Goal: Book appointment/travel/reservation

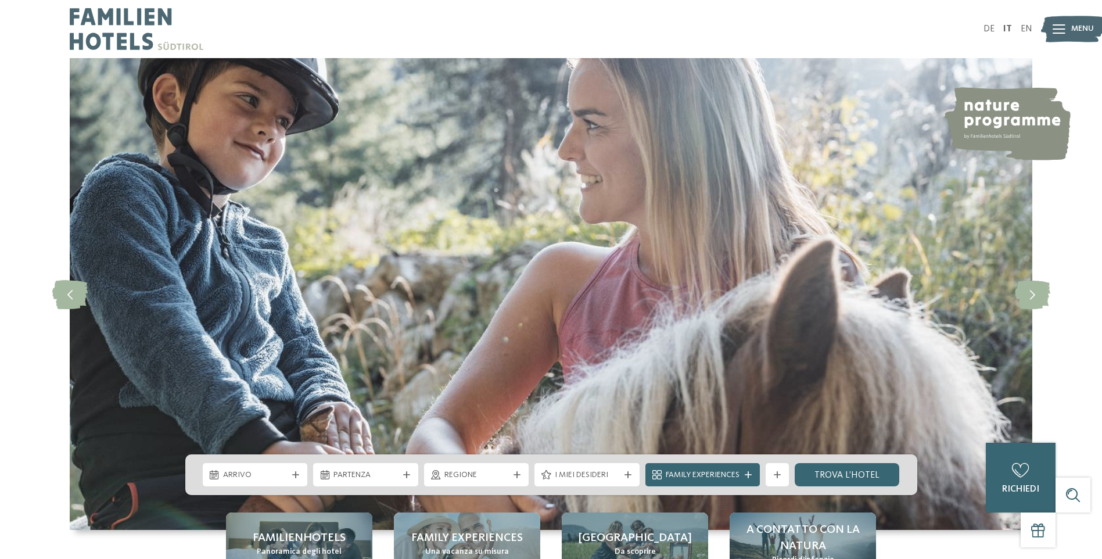
click at [1071, 31] on span "Menu" at bounding box center [1082, 29] width 23 height 12
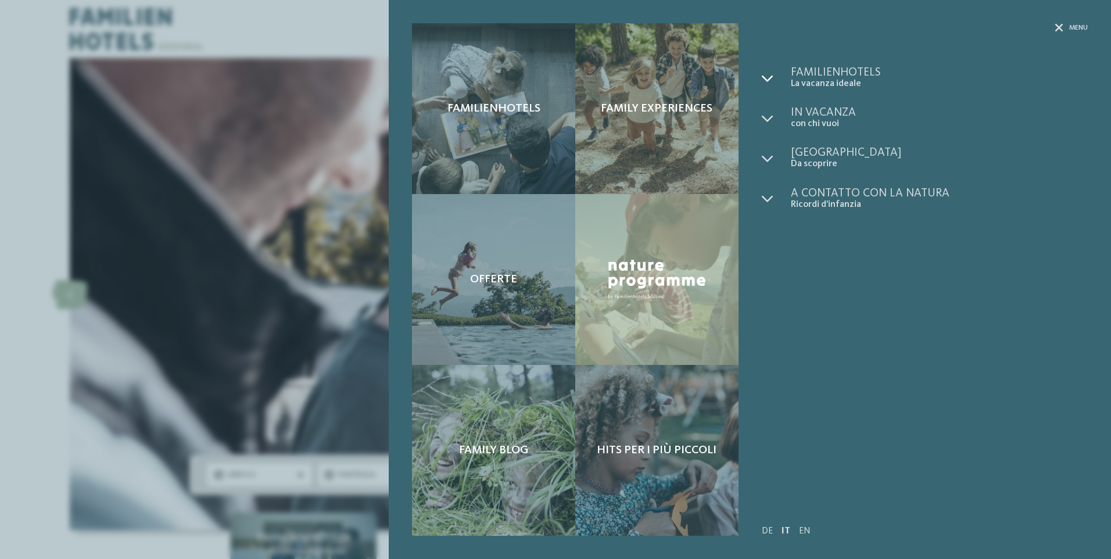
click at [766, 75] on icon at bounding box center [768, 79] width 12 height 12
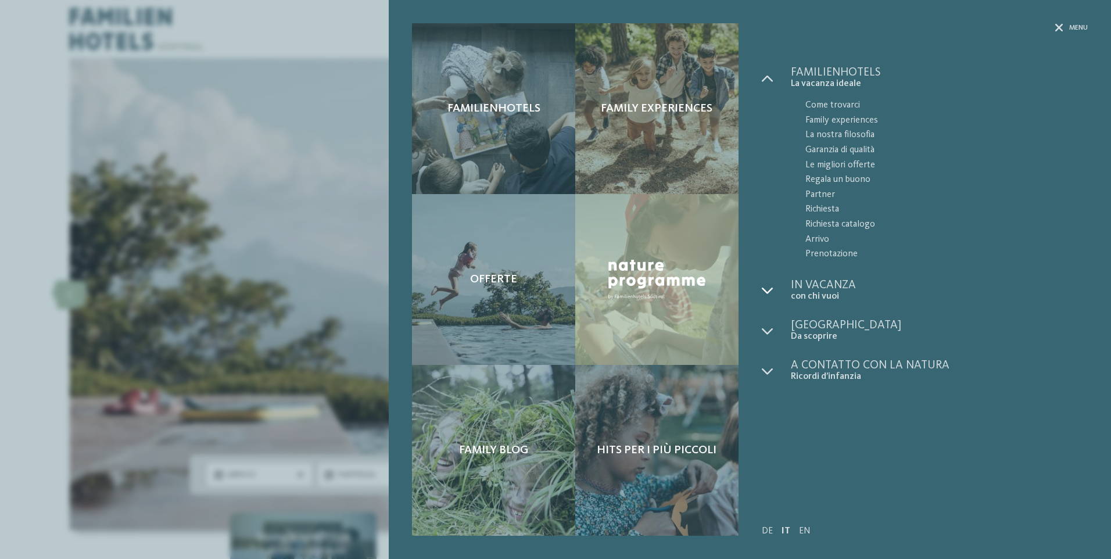
click at [770, 290] on icon at bounding box center [768, 291] width 12 height 12
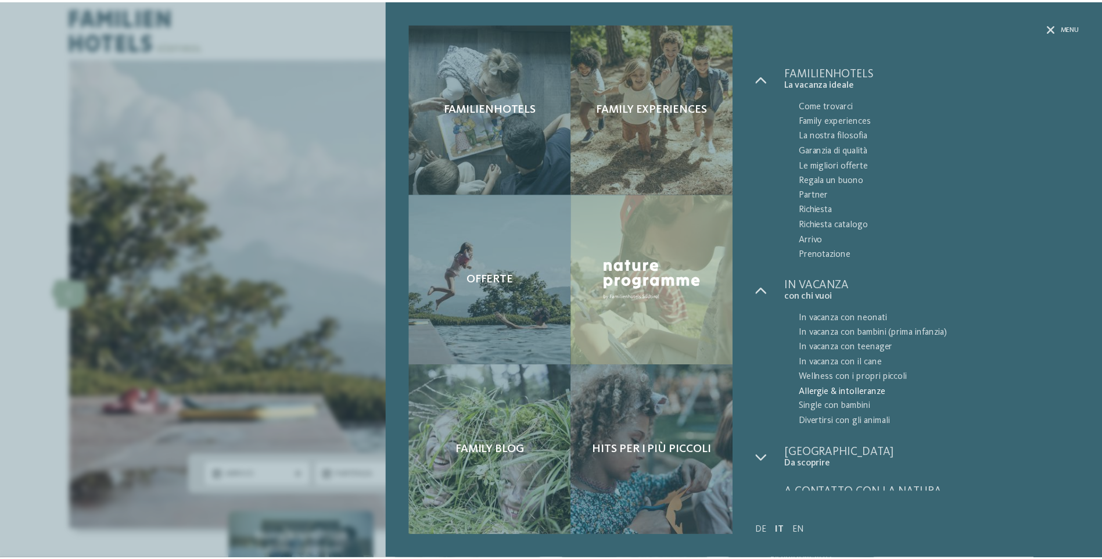
scroll to position [18, 0]
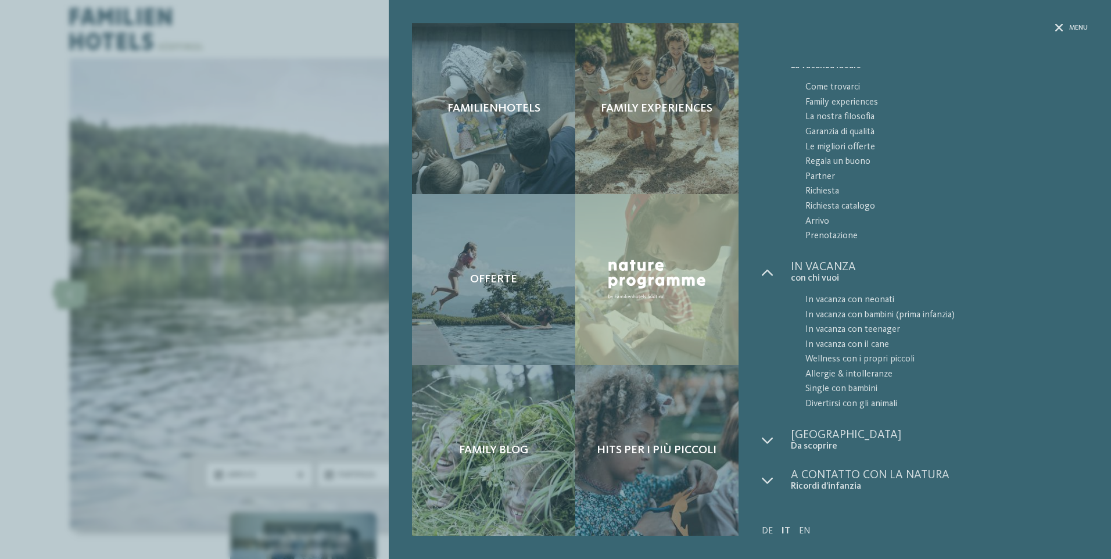
click at [1063, 33] on div "Menu" at bounding box center [925, 45] width 326 height 44
click at [1066, 28] on div "Menu" at bounding box center [1071, 28] width 33 height 10
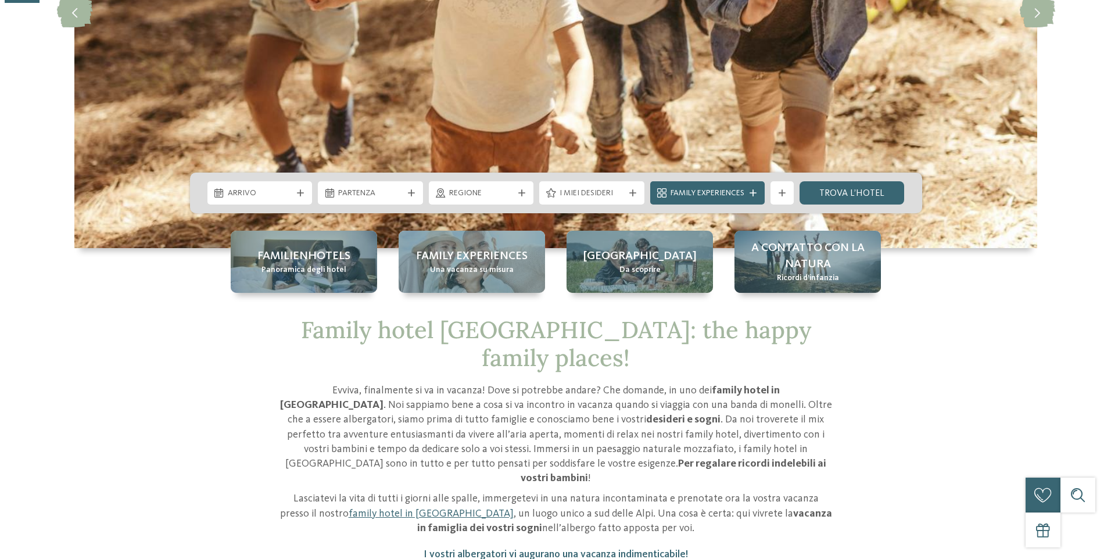
scroll to position [290, 0]
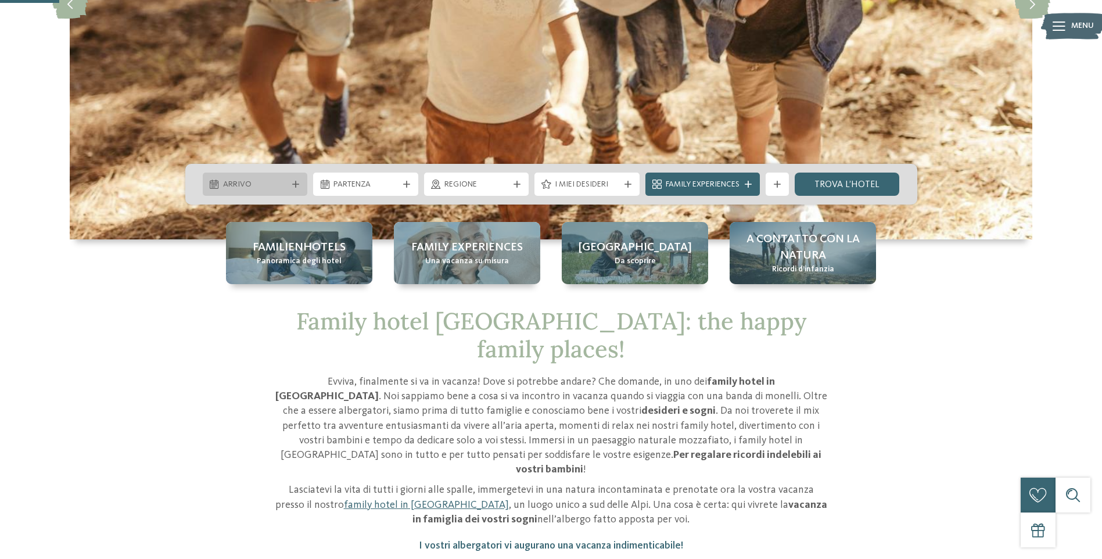
click at [271, 179] on span "Arrivo" at bounding box center [255, 185] width 64 height 12
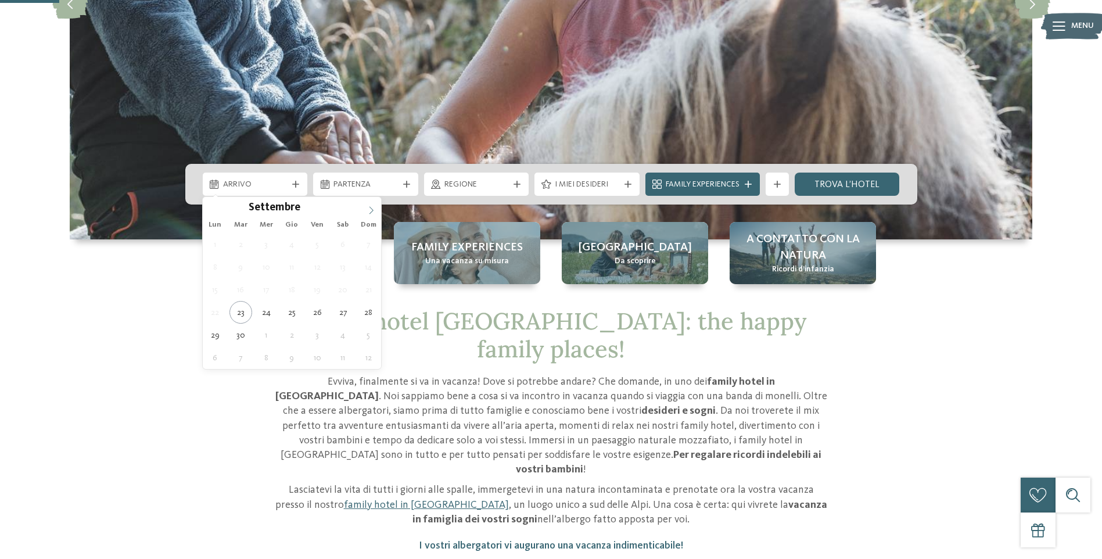
click at [373, 209] on icon at bounding box center [371, 210] width 8 height 8
click at [372, 207] on icon at bounding box center [371, 210] width 8 height 8
type div "[DATE]"
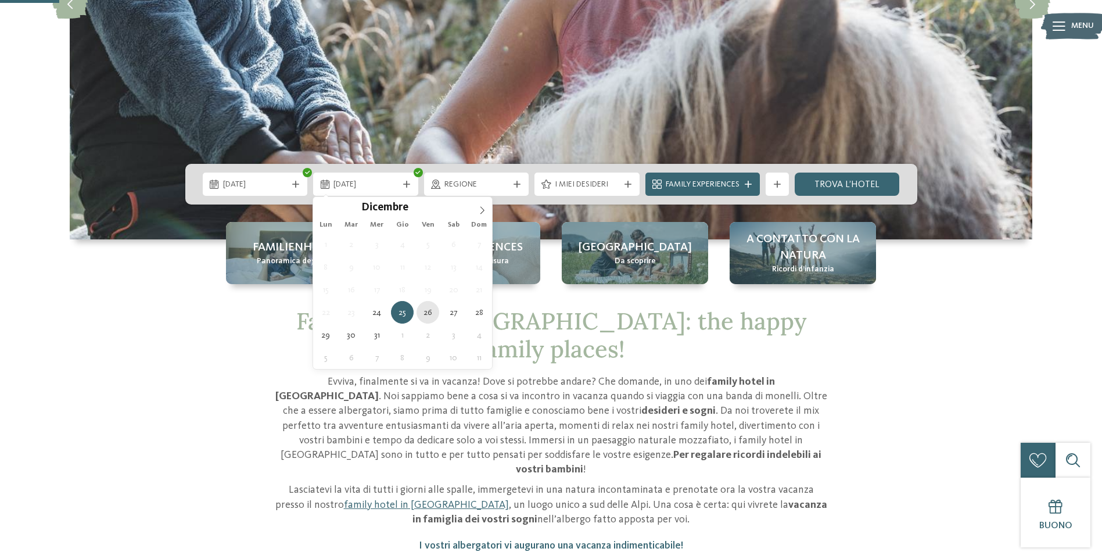
type div "[DATE]"
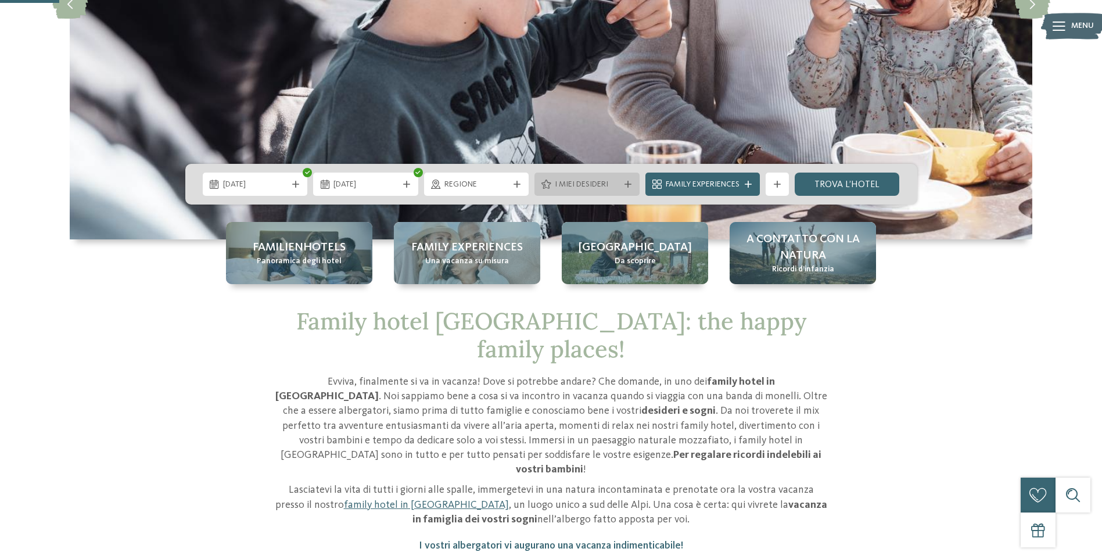
click at [628, 185] on icon at bounding box center [627, 184] width 7 height 7
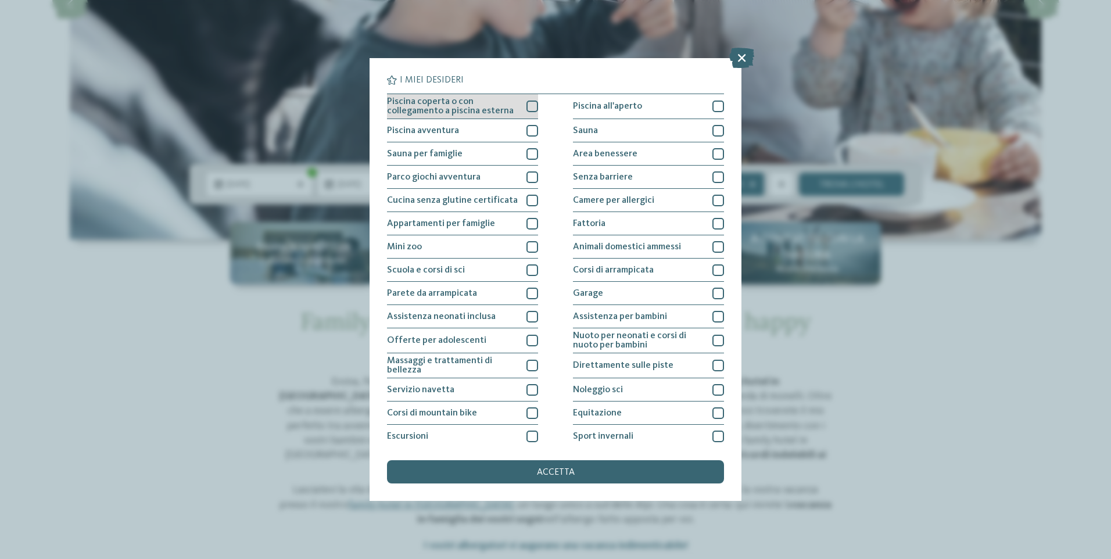
click at [491, 106] on span "Piscina coperta o con collegamento a piscina esterna" at bounding box center [452, 106] width 131 height 19
click at [473, 131] on div "Piscina avventura" at bounding box center [462, 130] width 151 height 23
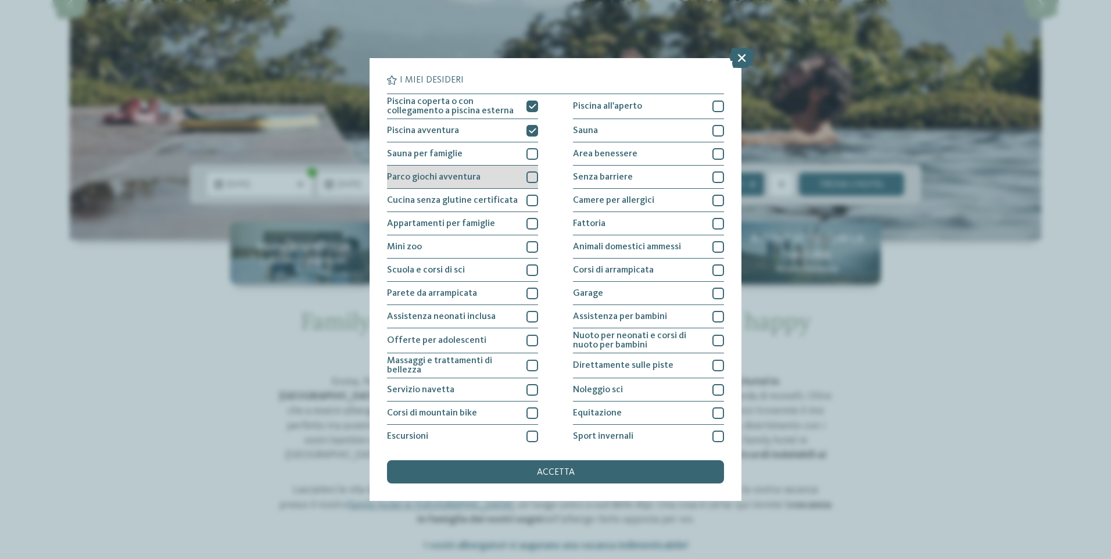
click at [471, 178] on span "Parco giochi avventura" at bounding box center [434, 177] width 94 height 9
click at [501, 295] on div "Parete da arrampicata" at bounding box center [462, 293] width 151 height 23
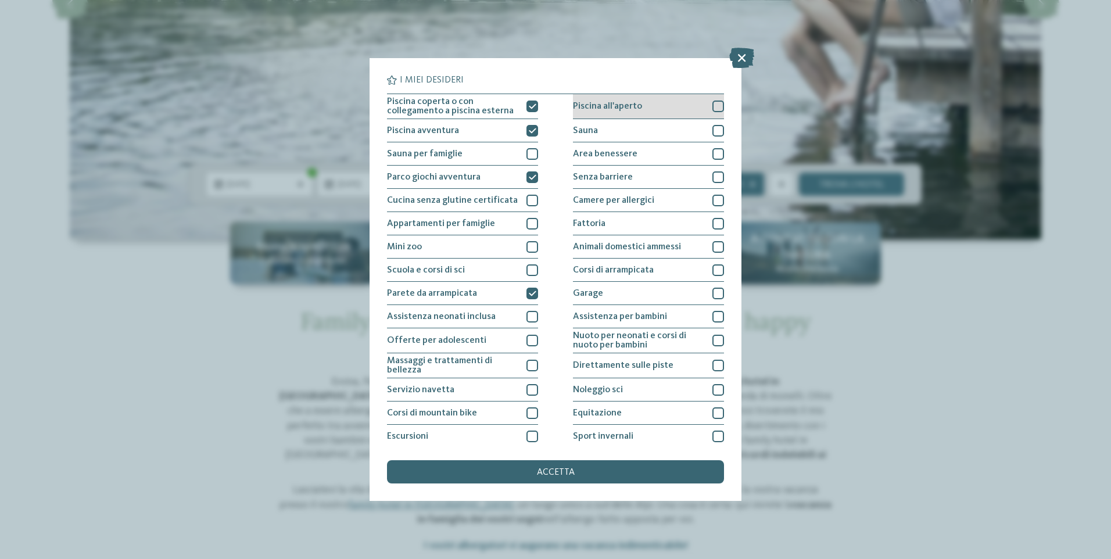
click at [649, 112] on div "Piscina all'aperto" at bounding box center [648, 106] width 151 height 25
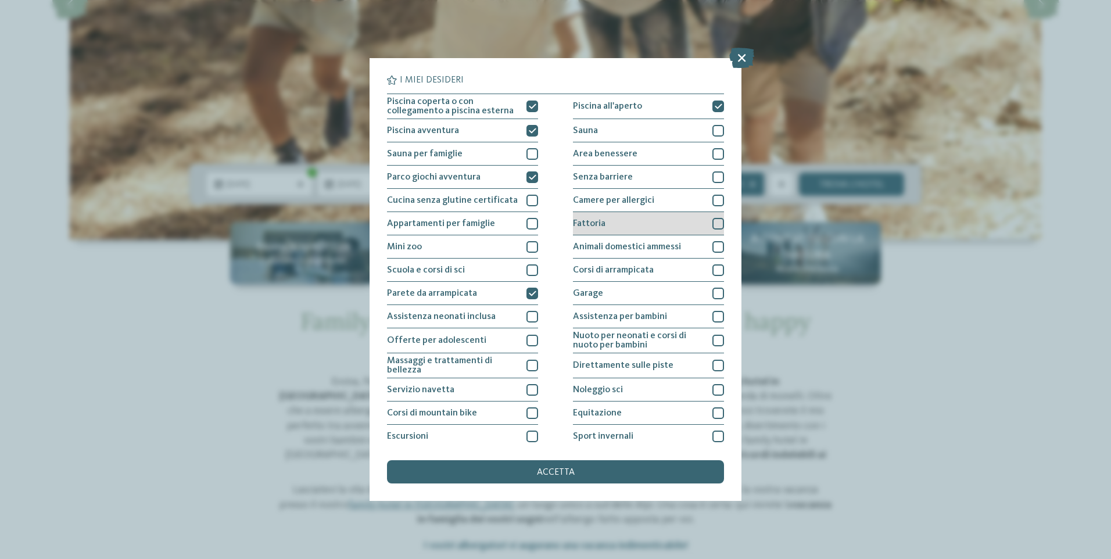
click at [654, 218] on div "Fattoria" at bounding box center [648, 223] width 151 height 23
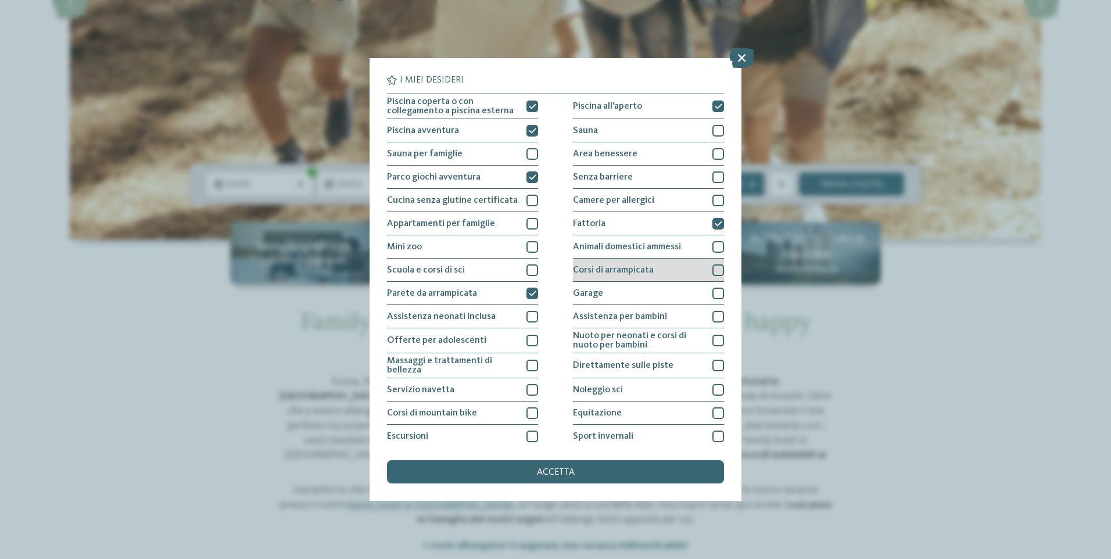
click at [666, 270] on div "Corsi di arrampicata" at bounding box center [648, 269] width 151 height 23
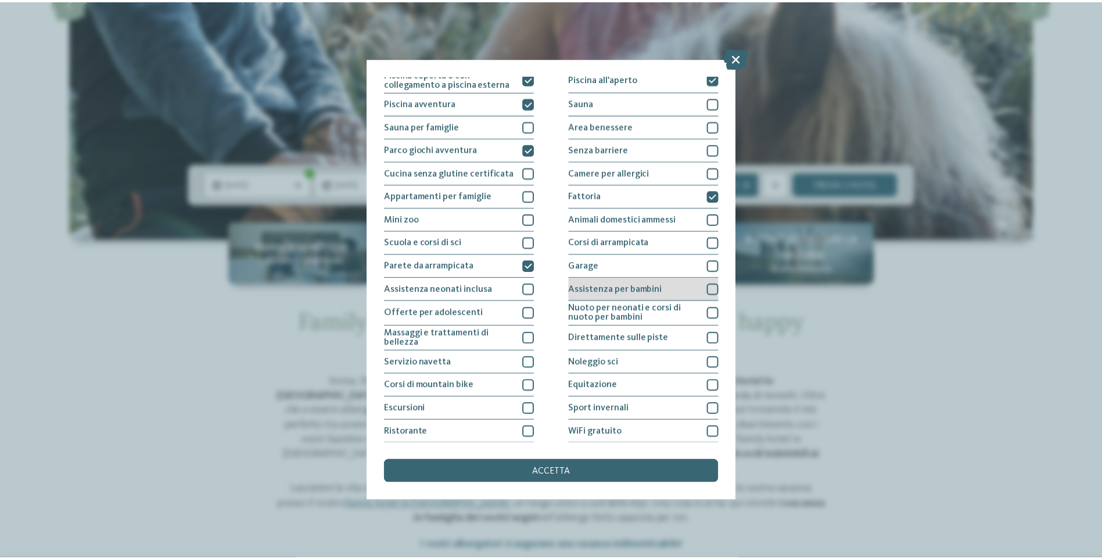
scroll to position [52, 0]
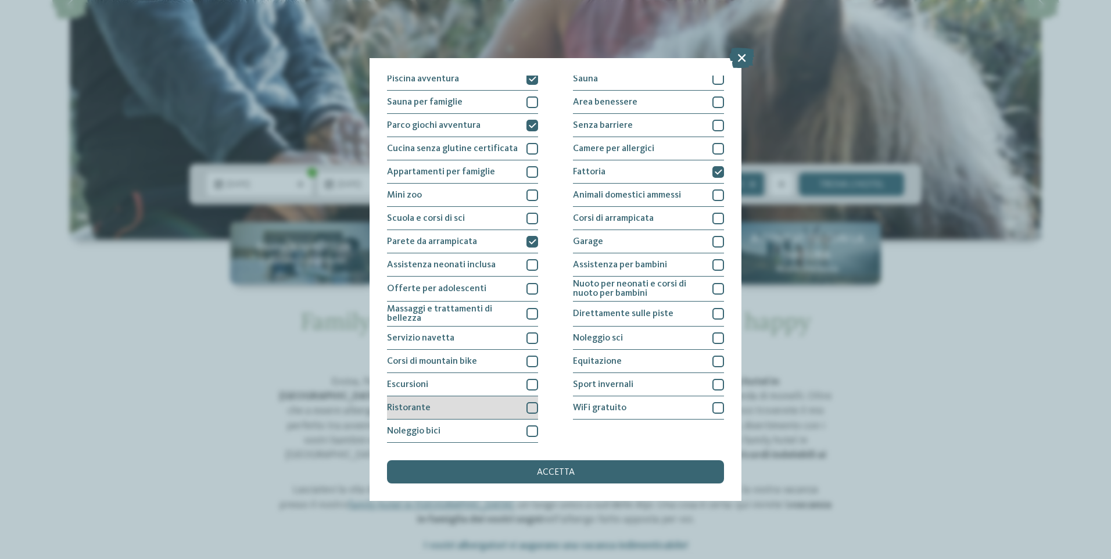
click at [484, 405] on div "Ristorante" at bounding box center [462, 407] width 151 height 23
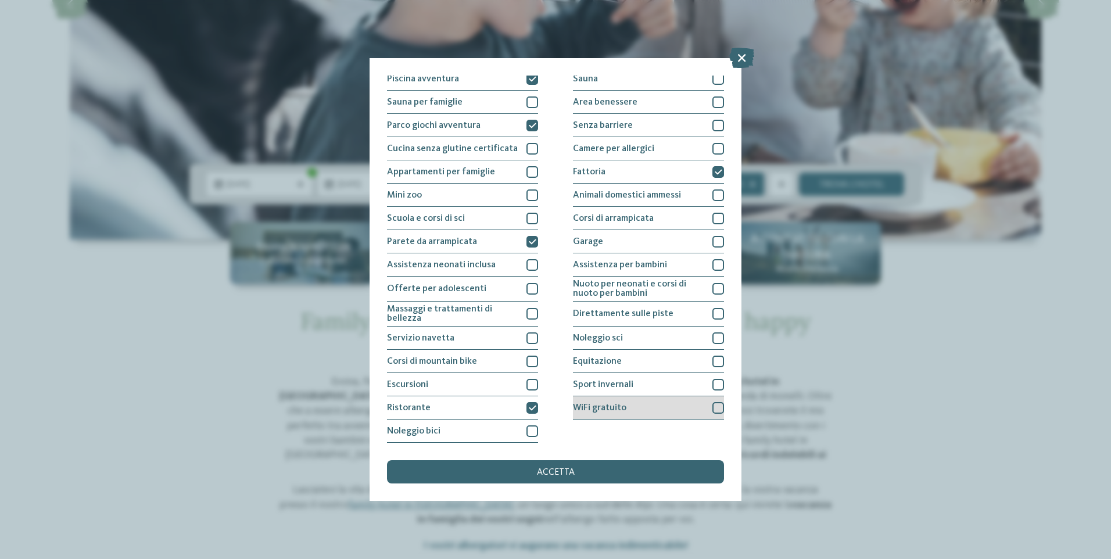
click at [645, 409] on div "WiFi gratuito" at bounding box center [648, 407] width 151 height 23
click at [599, 471] on div "accetta" at bounding box center [555, 471] width 337 height 23
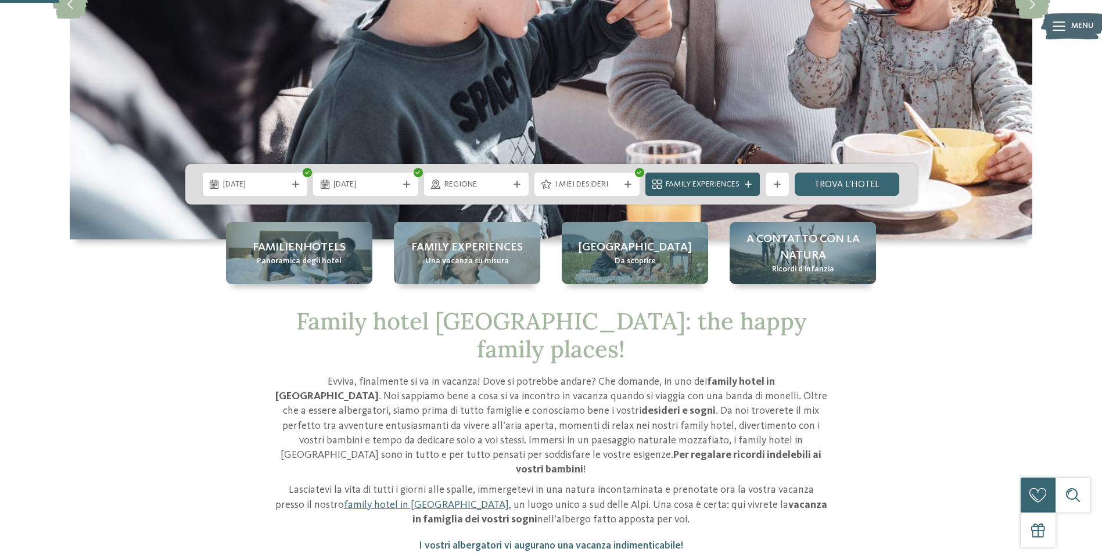
click at [738, 179] on span "Family Experiences" at bounding box center [703, 185] width 74 height 12
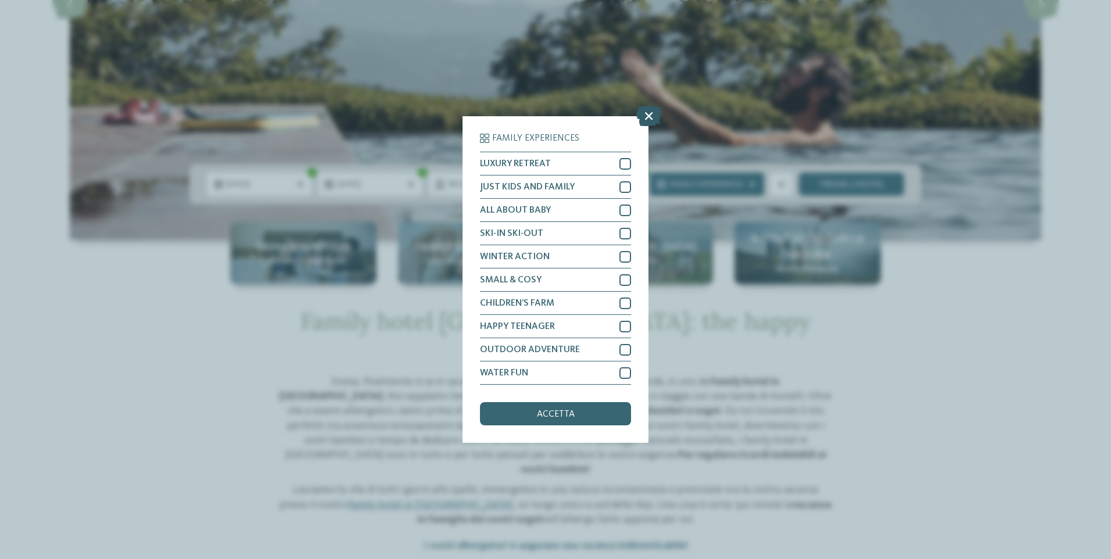
click at [648, 121] on icon at bounding box center [648, 116] width 25 height 20
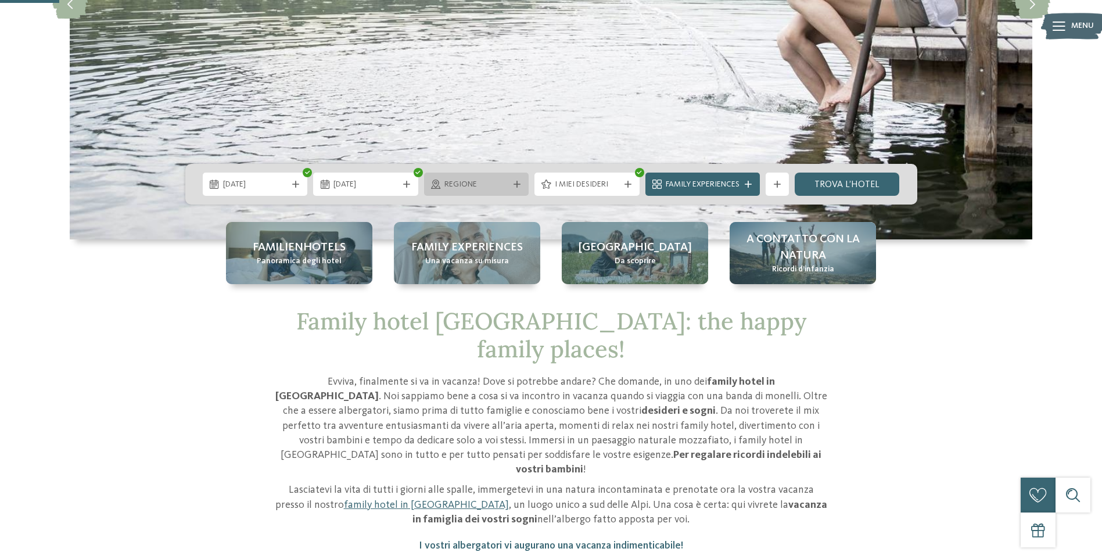
click at [509, 181] on div "Regione" at bounding box center [476, 184] width 70 height 13
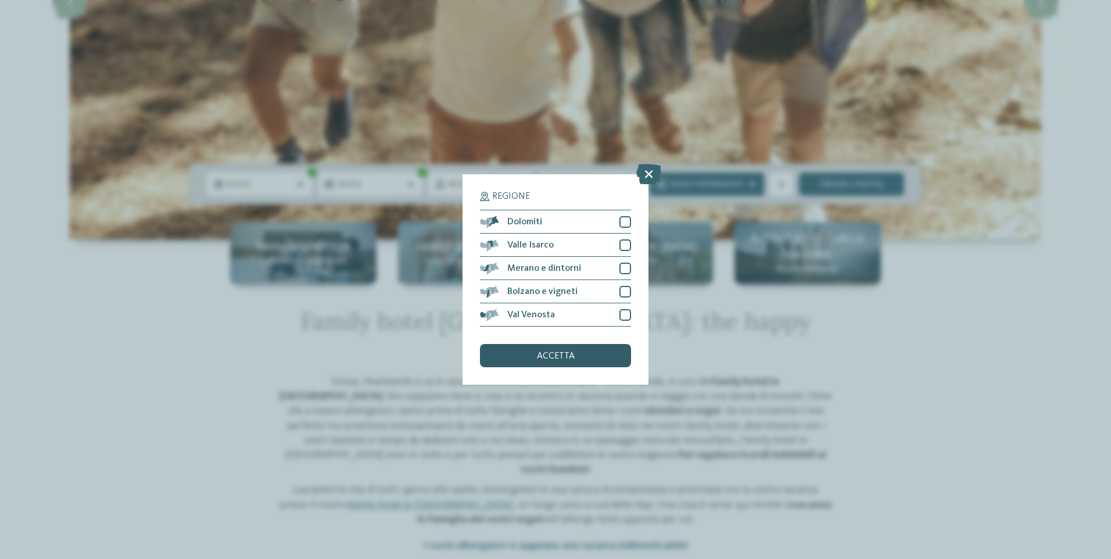
click at [579, 357] on div "accetta" at bounding box center [555, 355] width 151 height 23
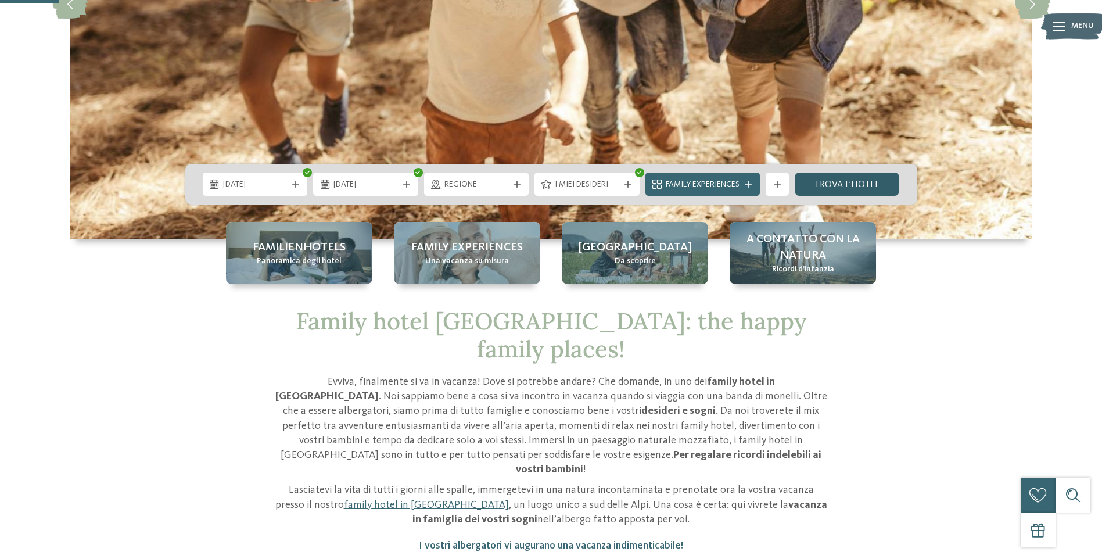
click at [837, 185] on link "trova l’hotel" at bounding box center [847, 184] width 105 height 23
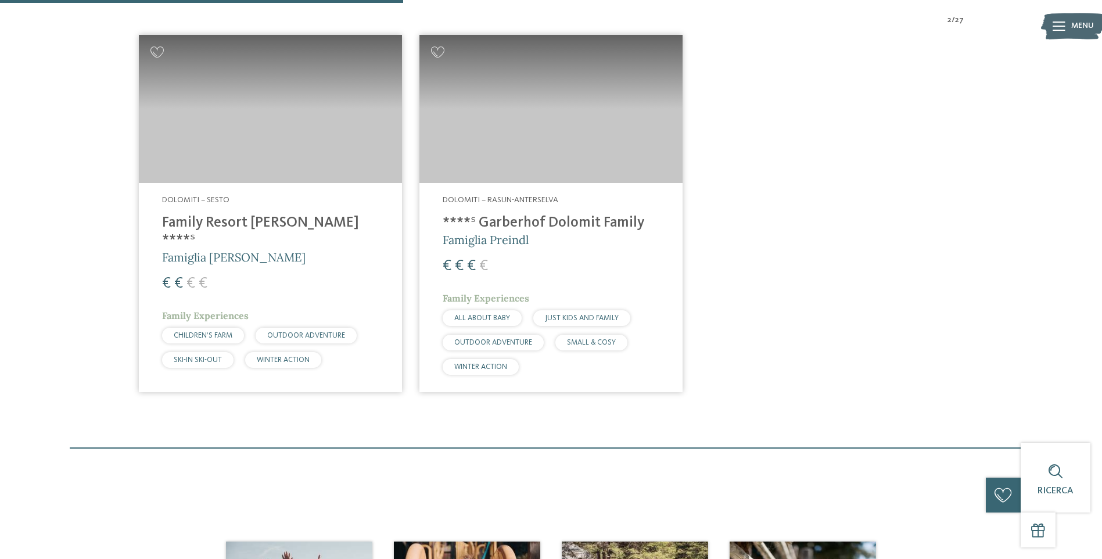
scroll to position [352, 0]
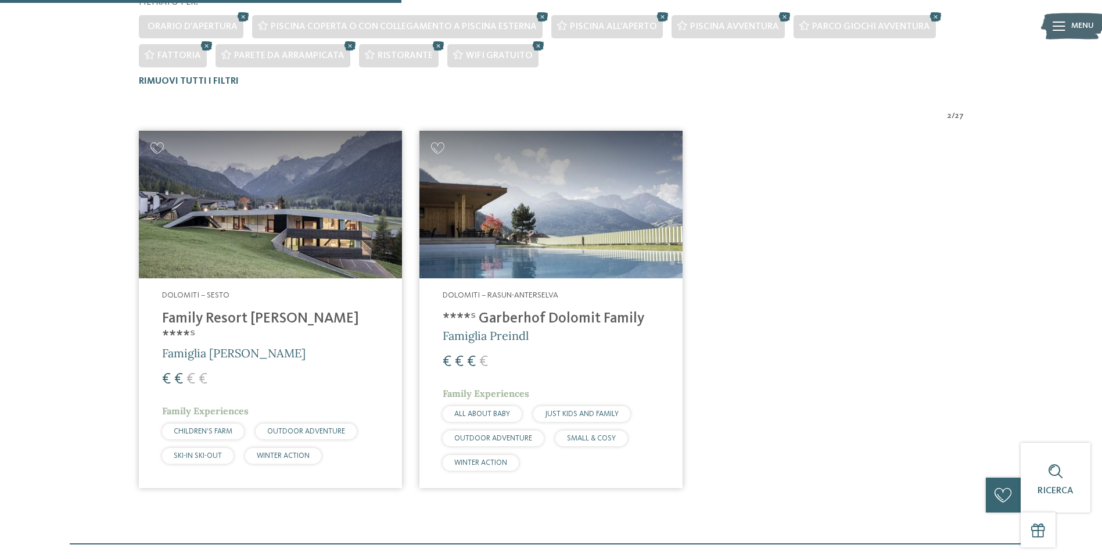
click at [218, 313] on h4 "Family Resort [PERSON_NAME] ****ˢ" at bounding box center [270, 327] width 217 height 35
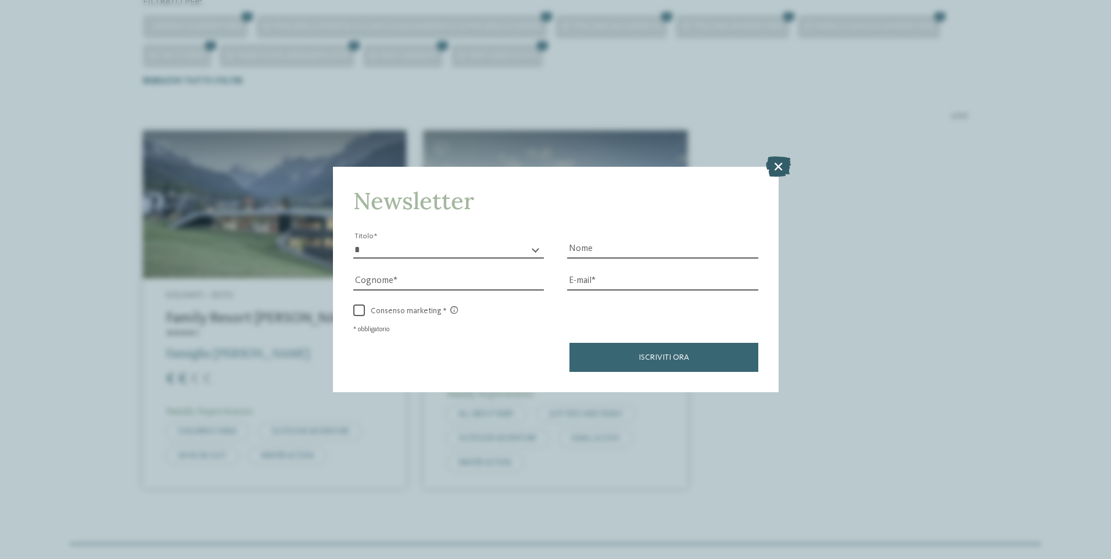
click at [779, 164] on icon at bounding box center [778, 166] width 25 height 20
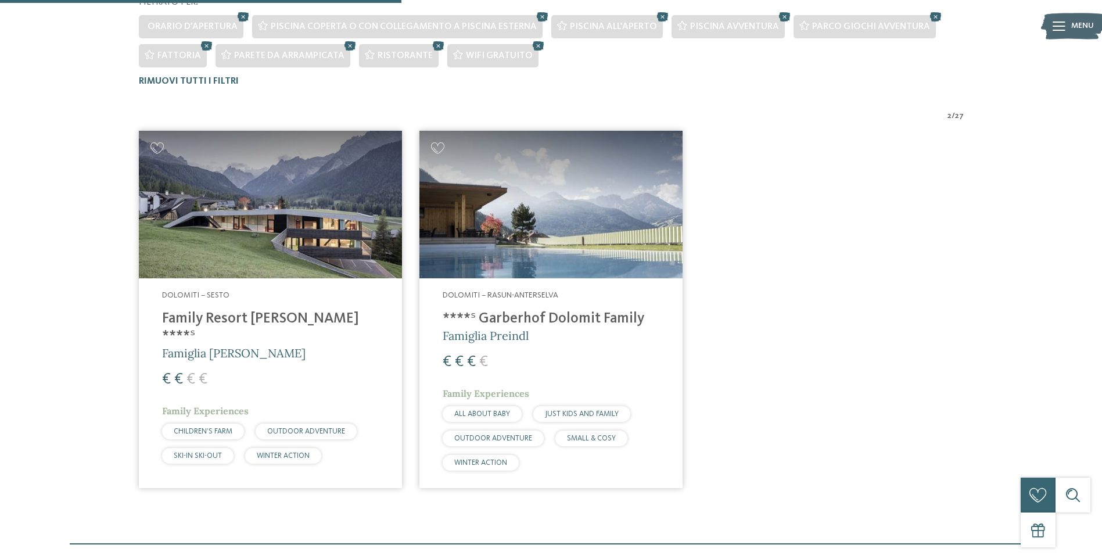
click at [543, 315] on h4 "****ˢ Garberhof Dolomit Family" at bounding box center [551, 318] width 217 height 17
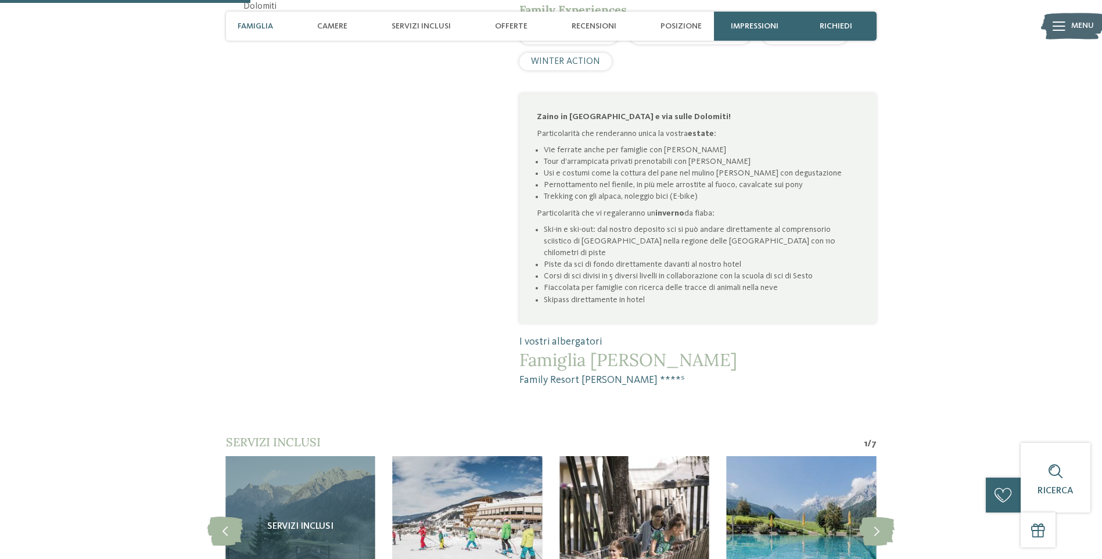
scroll to position [871, 0]
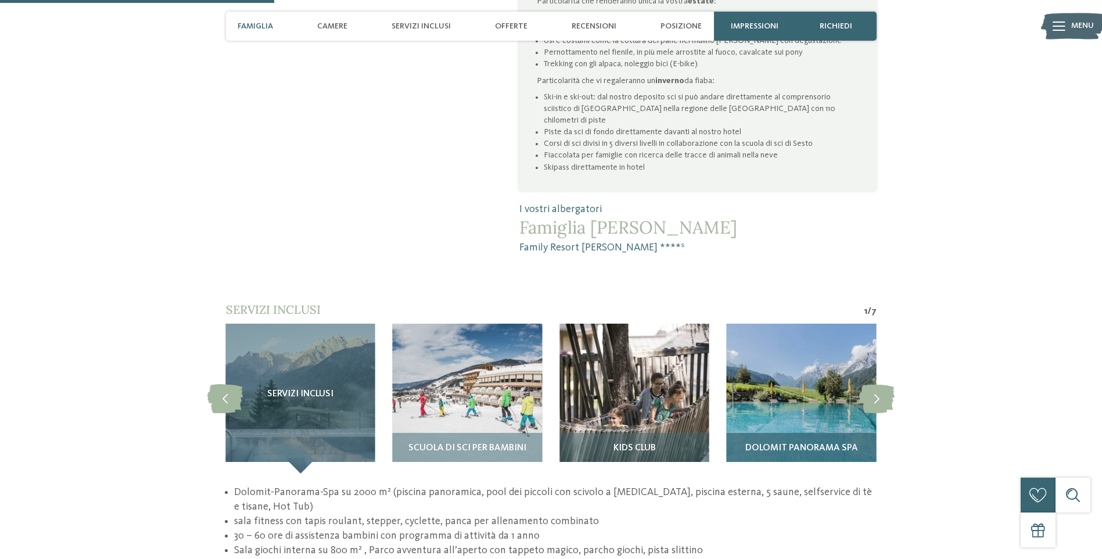
click at [799, 361] on img at bounding box center [801, 398] width 149 height 149
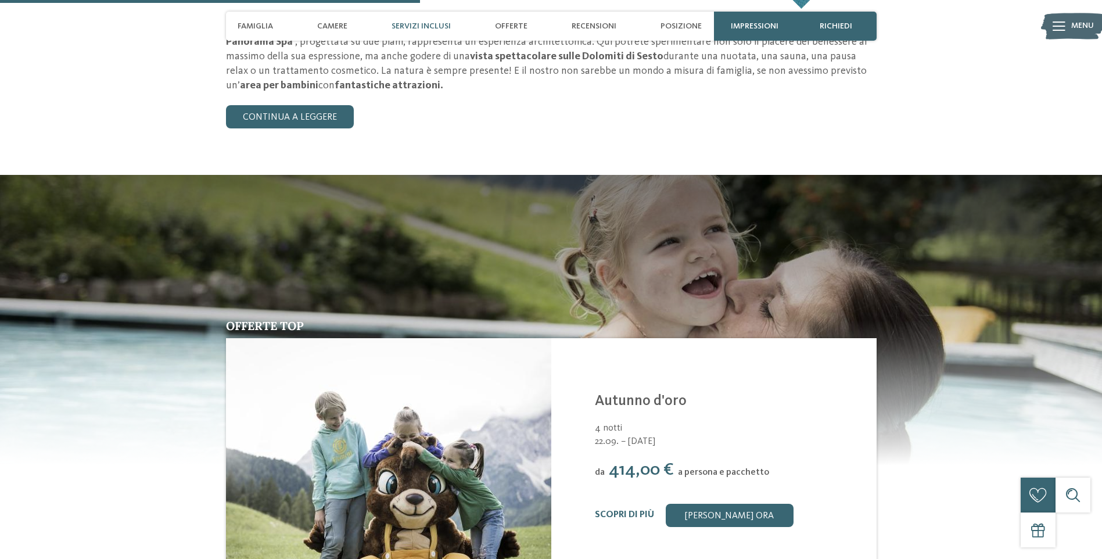
scroll to position [1046, 0]
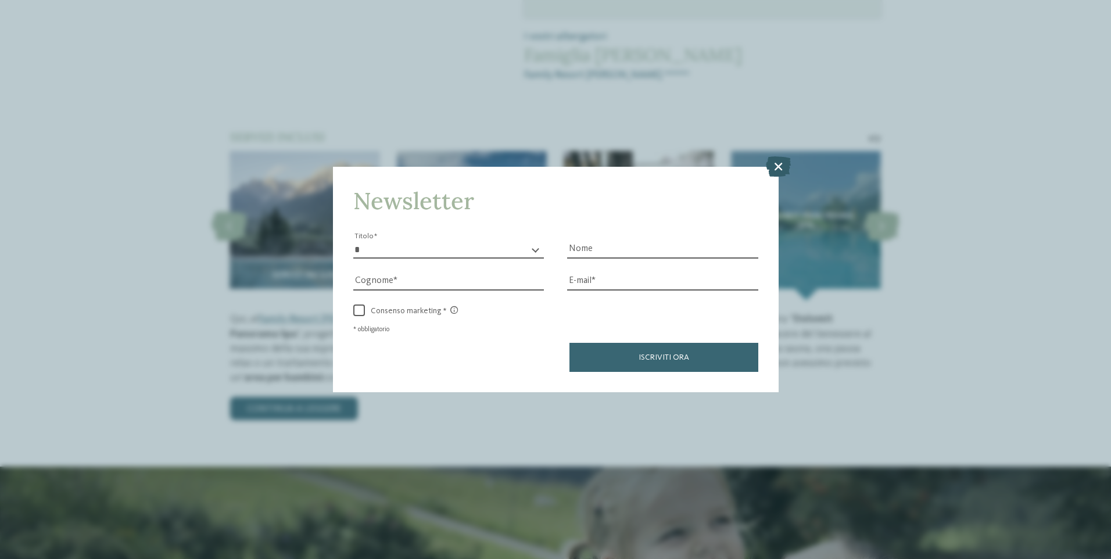
click at [778, 170] on icon at bounding box center [778, 166] width 25 height 20
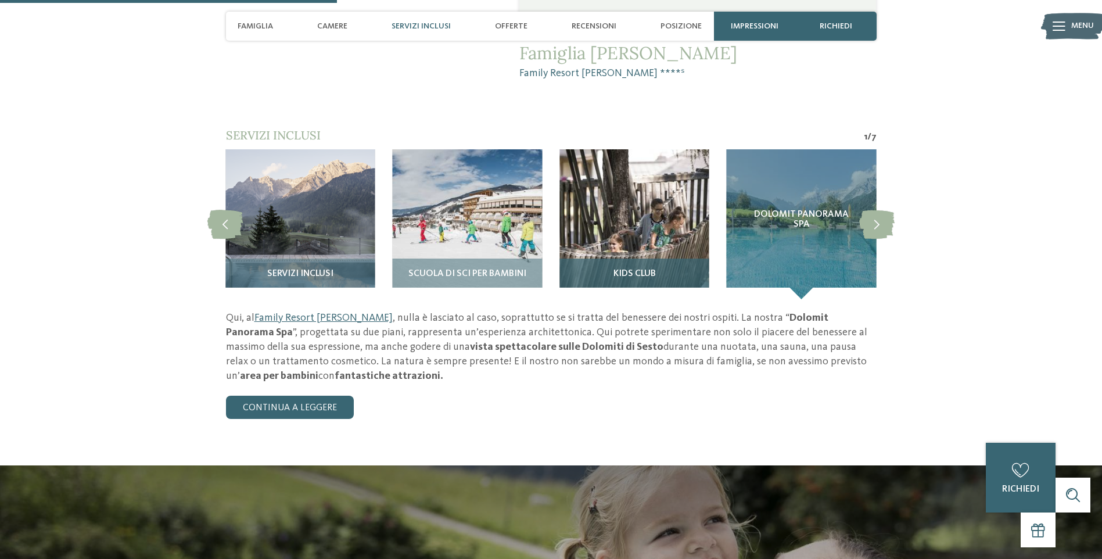
click at [624, 181] on img at bounding box center [633, 223] width 149 height 149
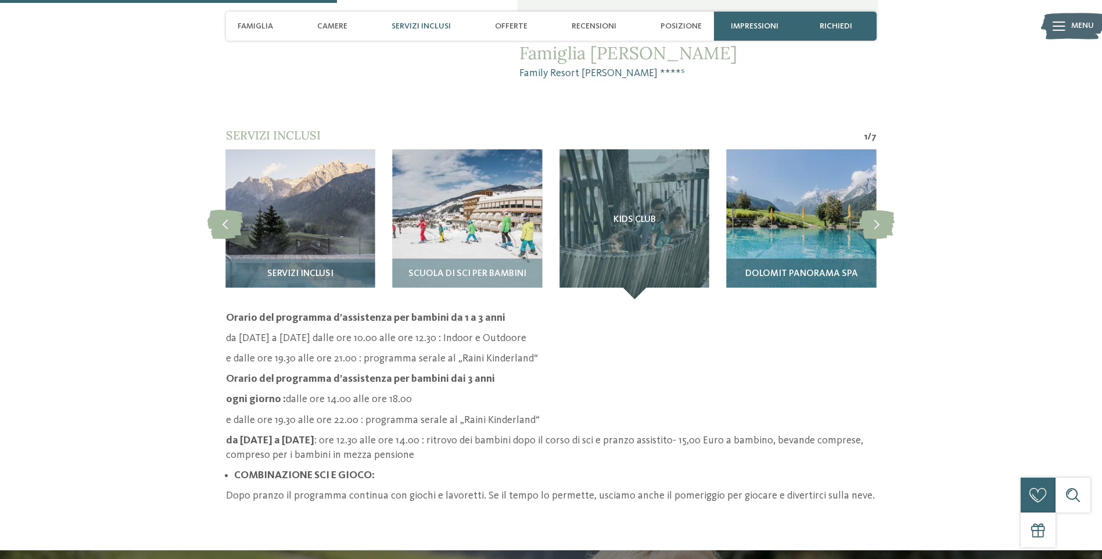
click at [773, 188] on img at bounding box center [801, 223] width 149 height 149
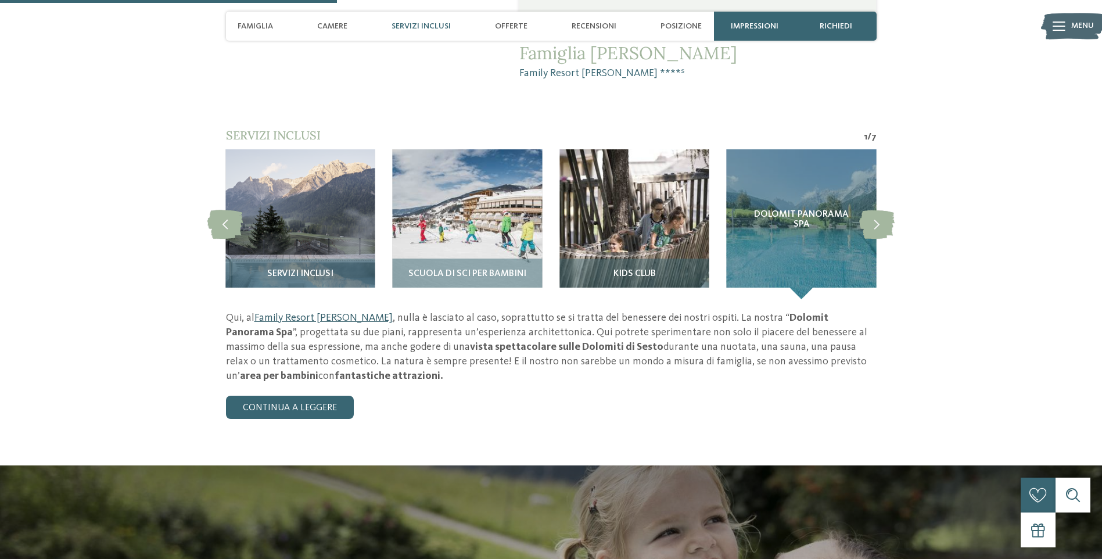
click at [315, 313] on link "Family Resort Rainer" at bounding box center [323, 318] width 138 height 10
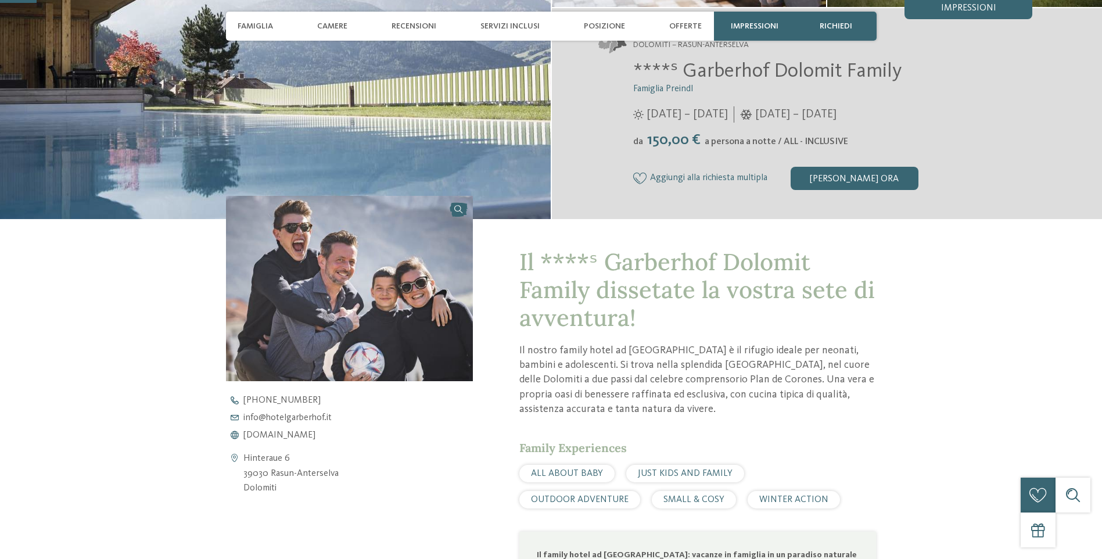
scroll to position [290, 0]
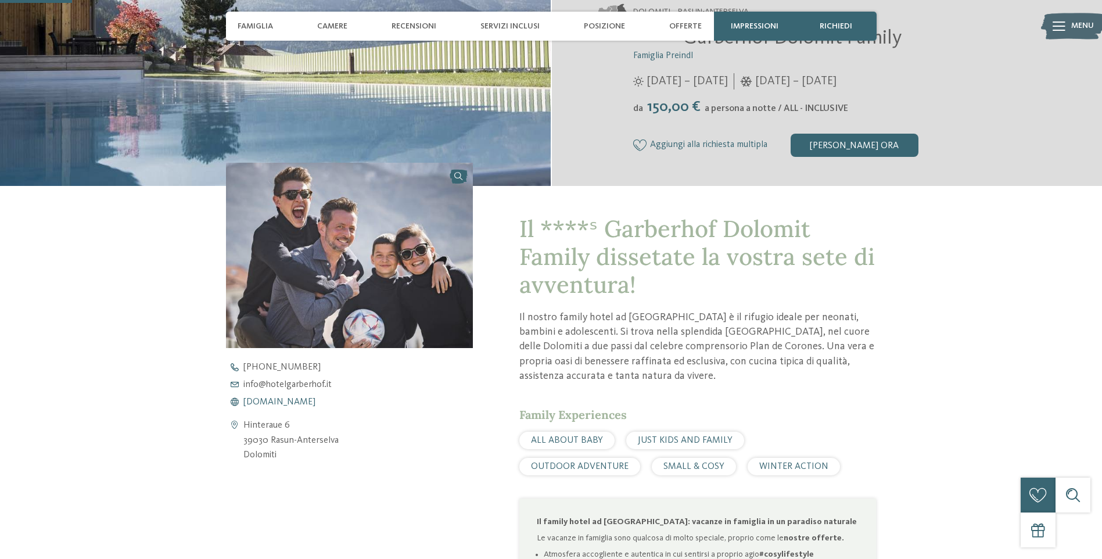
click at [293, 404] on span "www.hotelgarberhof.it" at bounding box center [279, 401] width 72 height 9
